Goal: Task Accomplishment & Management: Complete application form

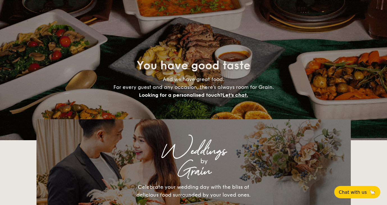
select select
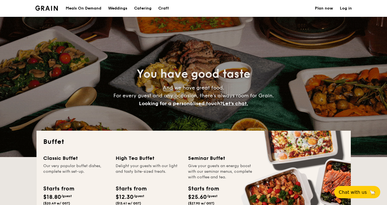
scroll to position [2, 0]
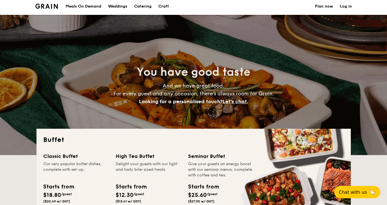
click at [146, 9] on h1 "Catering" at bounding box center [142, 6] width 17 height 17
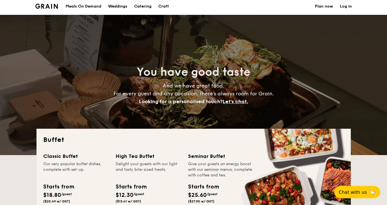
click at [145, 7] on h1 "Catering" at bounding box center [142, 6] width 17 height 17
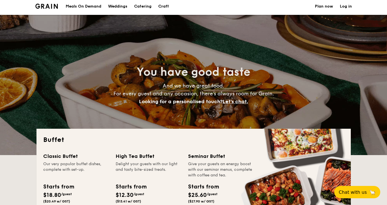
click at [145, 7] on h1 "Catering" at bounding box center [142, 6] width 17 height 17
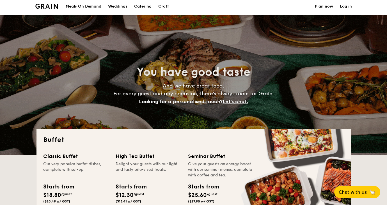
scroll to position [0, 0]
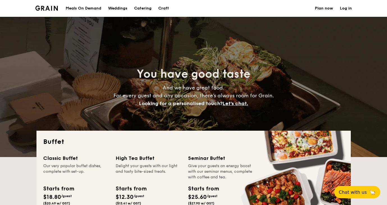
click at [145, 11] on h1 "Catering" at bounding box center [142, 8] width 17 height 17
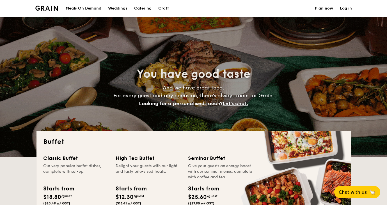
click at [145, 11] on h1 "Catering" at bounding box center [142, 8] width 17 height 17
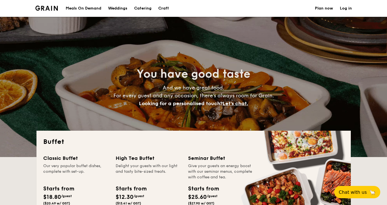
click at [145, 11] on h1 "Catering" at bounding box center [142, 8] width 17 height 17
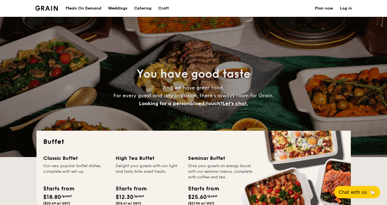
click at [145, 11] on h1 "Catering" at bounding box center [142, 8] width 17 height 17
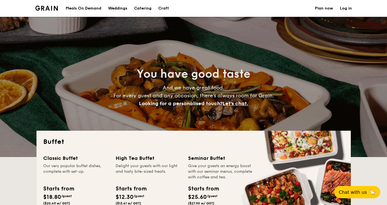
click at [145, 11] on h1 "Catering" at bounding box center [142, 8] width 17 height 17
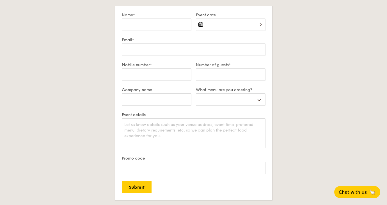
scroll to position [1020, 0]
